Goal: Information Seeking & Learning: Learn about a topic

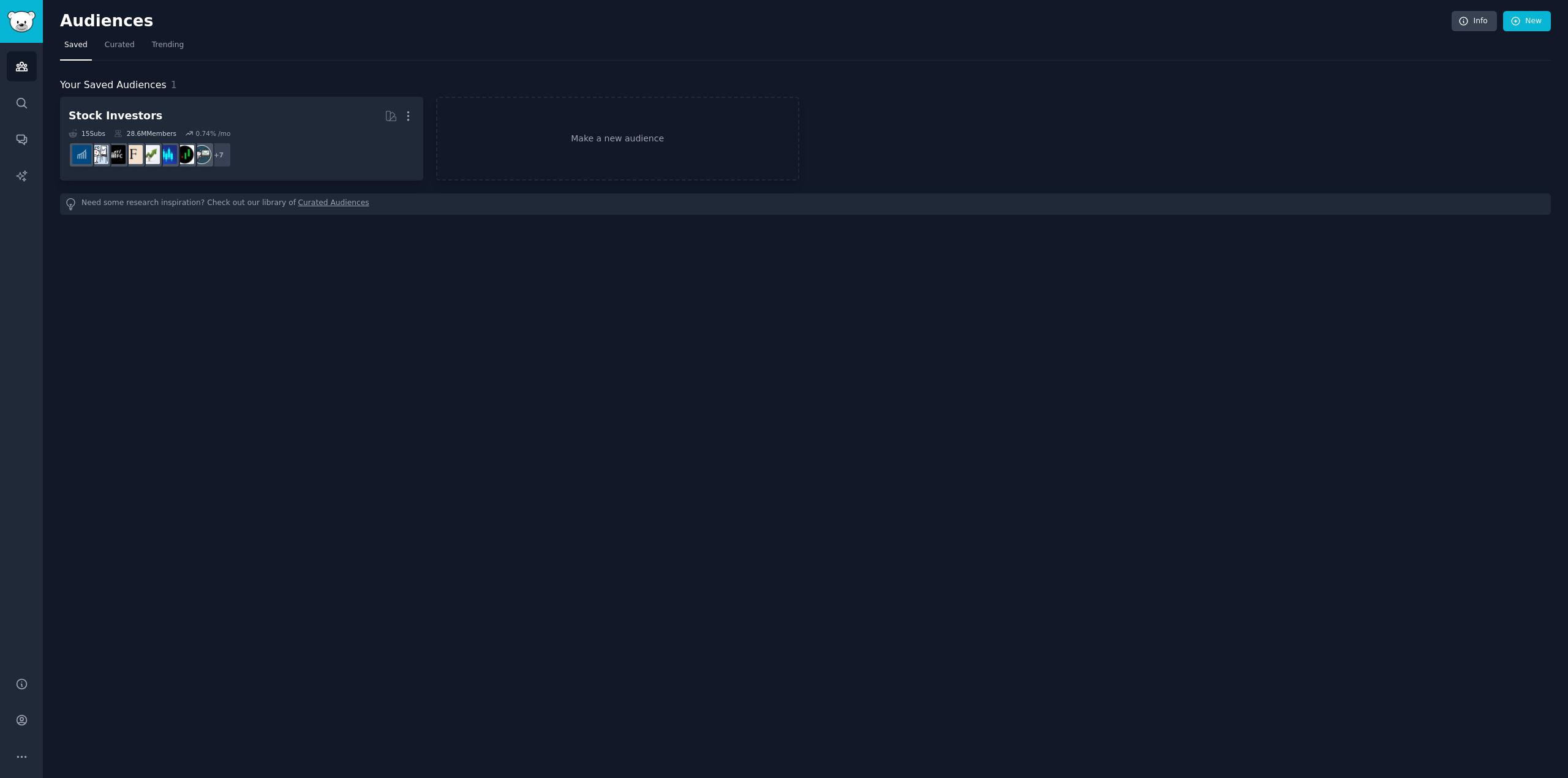
click at [574, 474] on div "Audiences Info New Saved Curated Trending Your Saved Audiences 1 Stock Investor…" at bounding box center [805, 389] width 1525 height 778
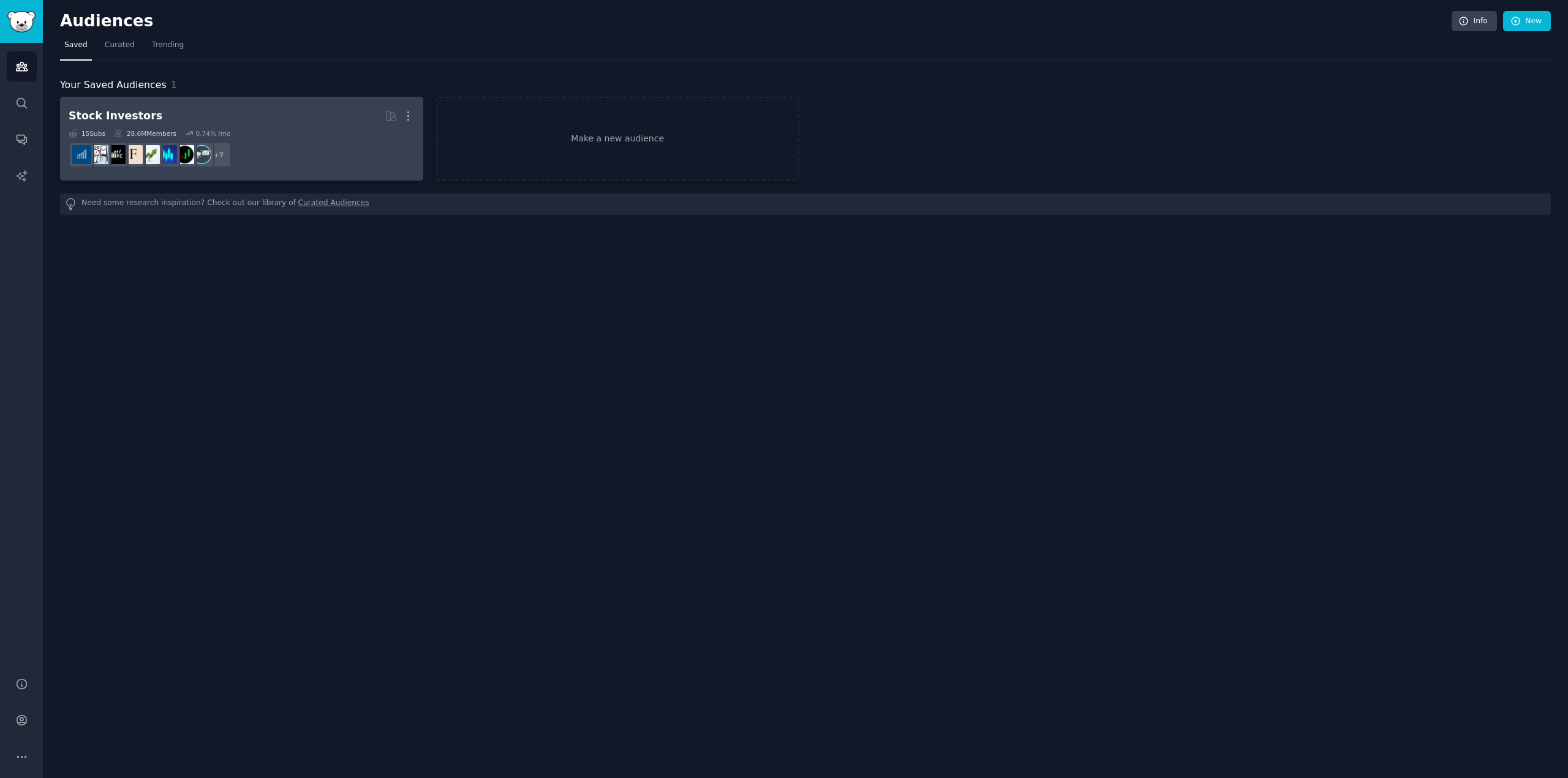
click at [256, 151] on dd "+ 7" at bounding box center [241, 155] width 346 height 35
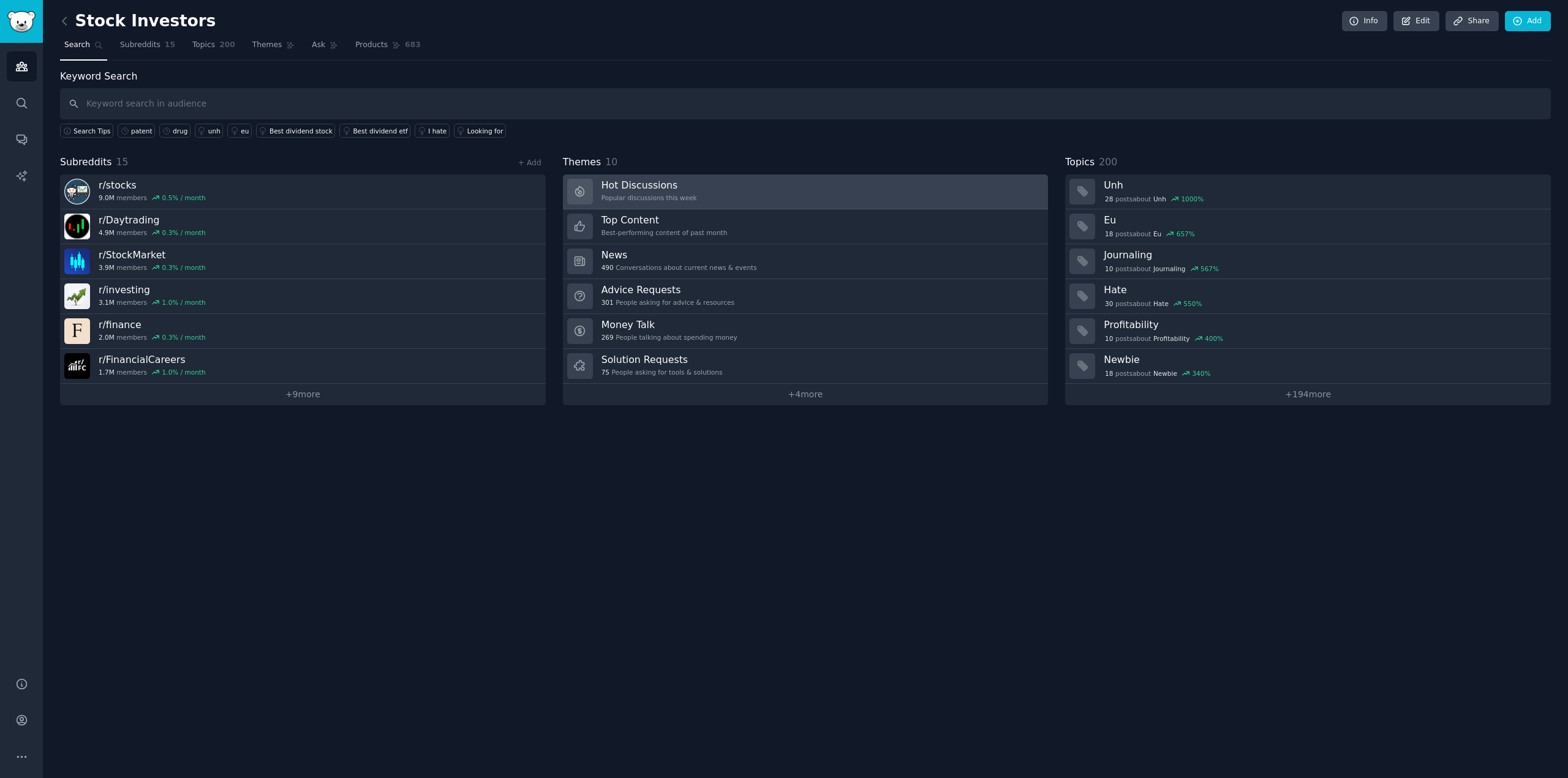
click at [683, 198] on div "Popular discussions this week" at bounding box center [649, 198] width 96 height 8
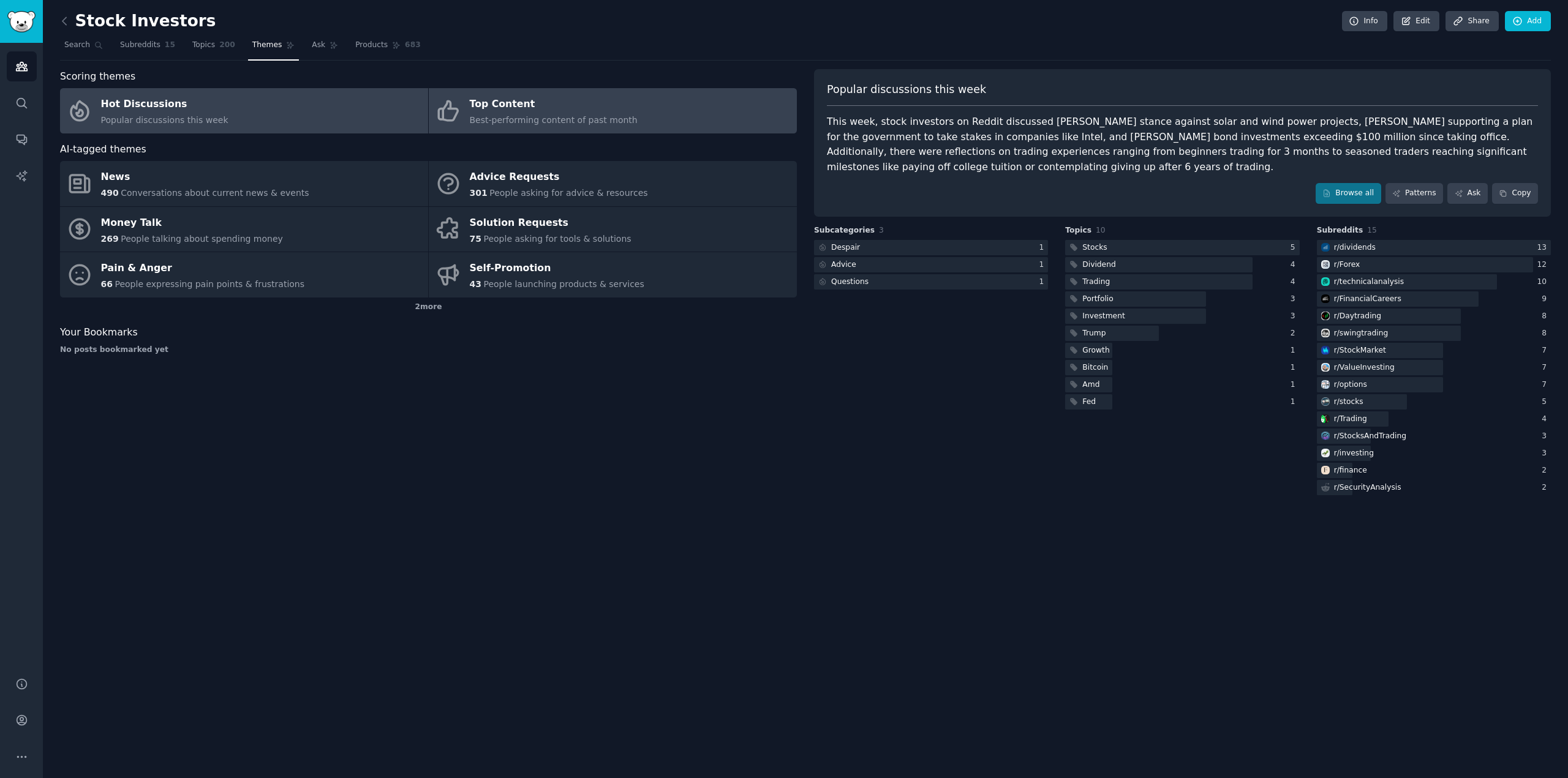
click at [629, 106] on link "Top Content Best-performing content of past month" at bounding box center [613, 111] width 368 height 45
